Goal: Task Accomplishment & Management: Use online tool/utility

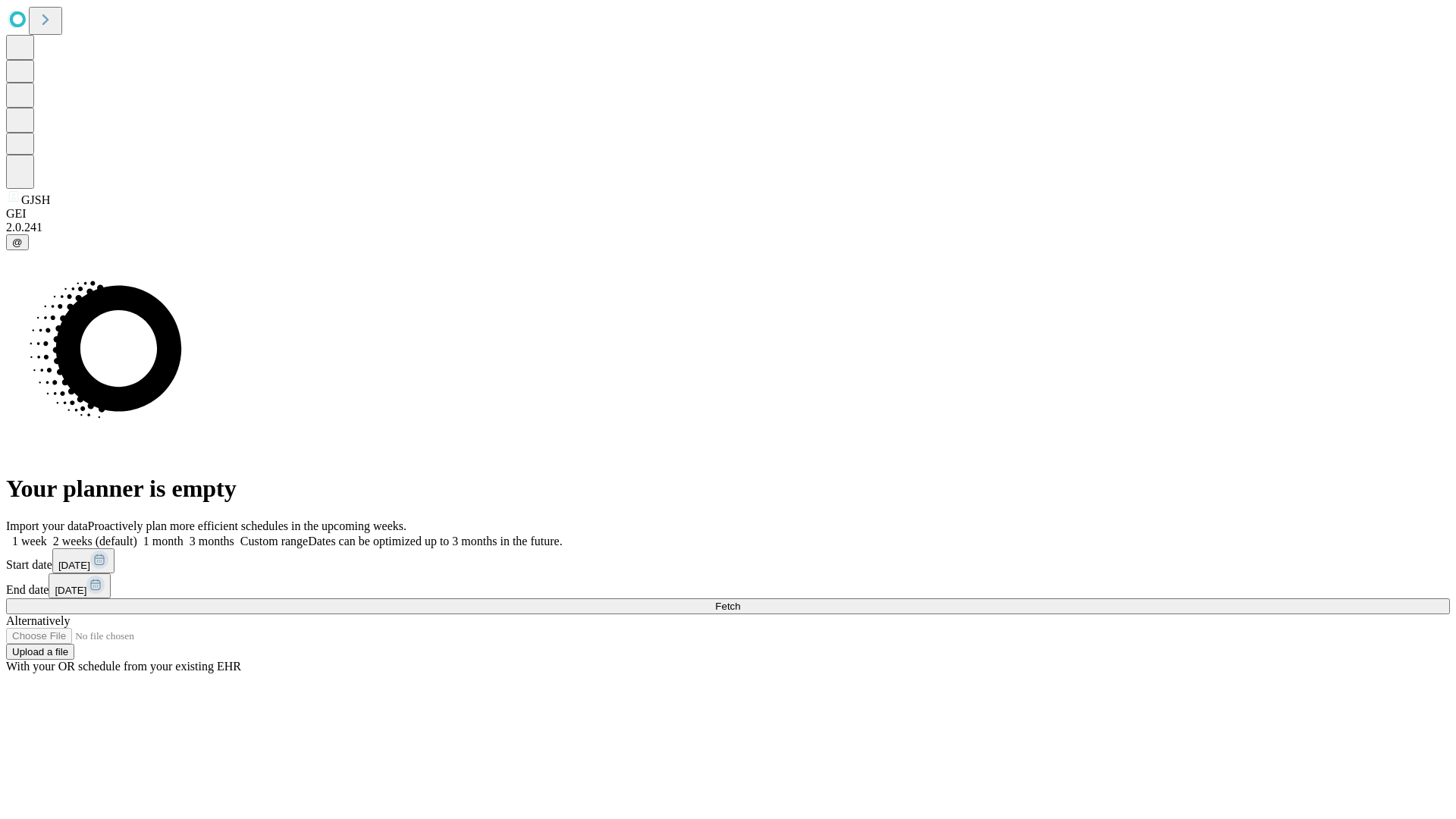
click at [740, 601] on span "Fetch" at bounding box center [727, 607] width 25 height 12
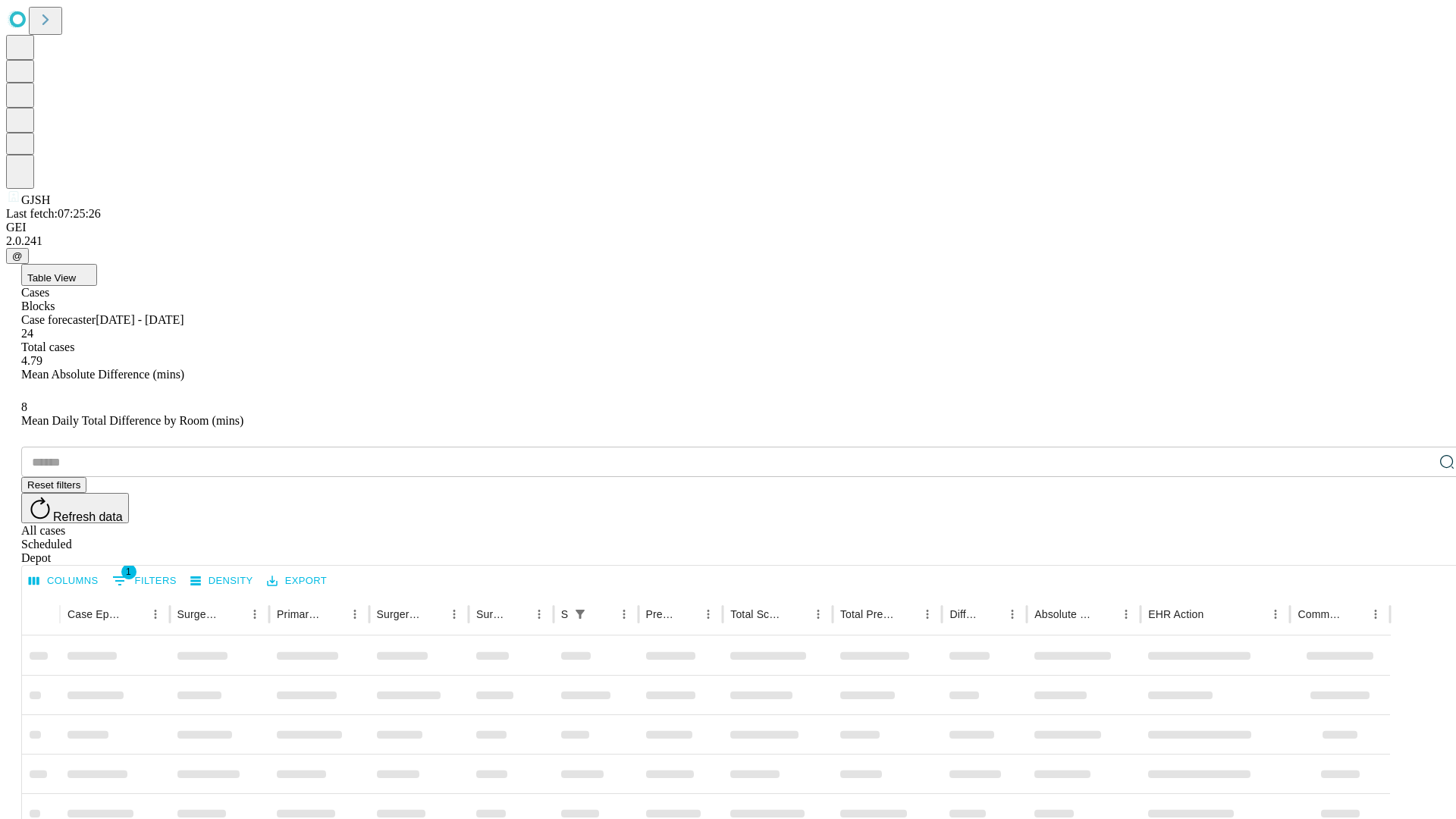
click at [1416, 551] on div "Depot" at bounding box center [742, 558] width 1444 height 14
